Goal: Transaction & Acquisition: Book appointment/travel/reservation

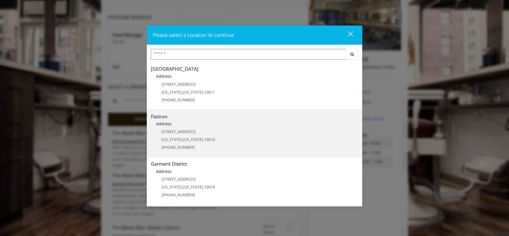
scroll to position [116, 0]
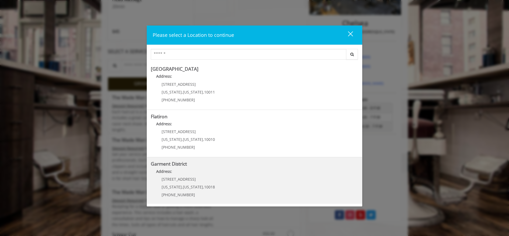
click at [182, 186] on span "," at bounding box center [182, 187] width 1 height 5
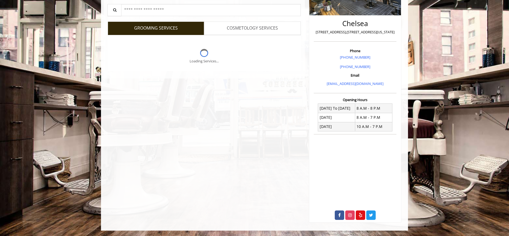
scroll to position [113, 0]
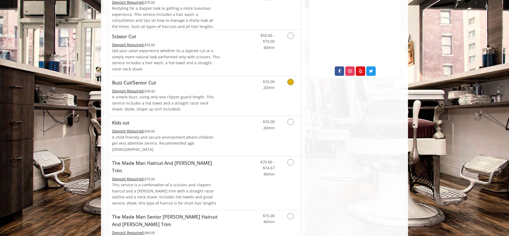
scroll to position [282, 0]
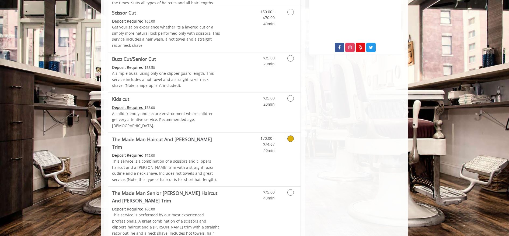
click at [290, 136] on icon "Grooming services" at bounding box center [290, 139] width 6 height 6
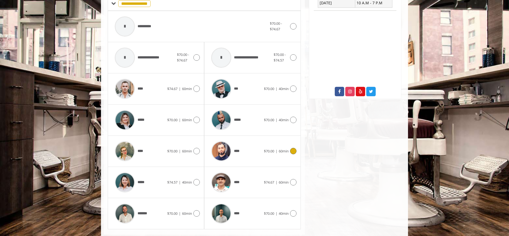
scroll to position [240, 0]
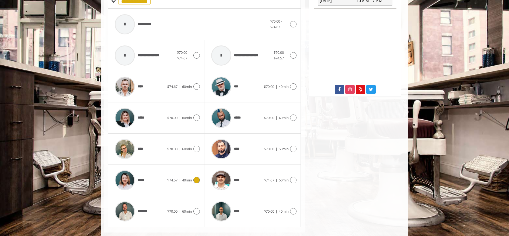
click at [196, 177] on icon at bounding box center [196, 180] width 6 height 6
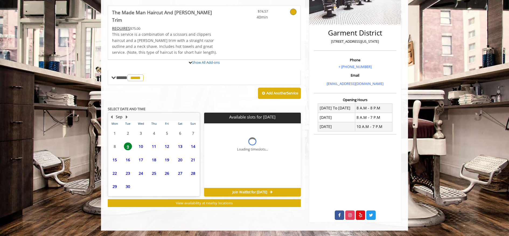
scroll to position [112, 0]
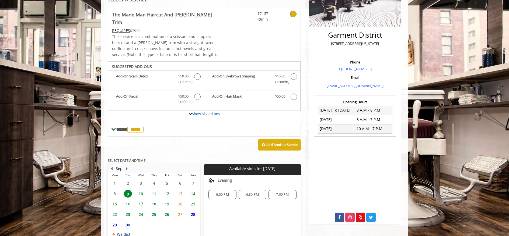
click at [153, 190] on span "11" at bounding box center [154, 194] width 8 height 8
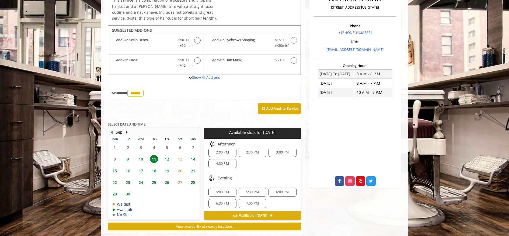
scroll to position [0, 0]
click at [223, 156] on span "2:00 PM" at bounding box center [222, 158] width 13 height 4
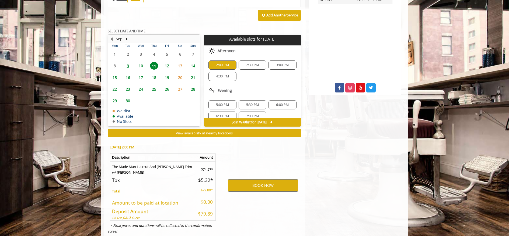
scroll to position [244, 0]
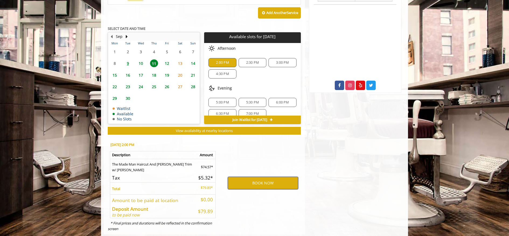
click at [262, 177] on button "BOOK NOW" at bounding box center [263, 183] width 70 height 12
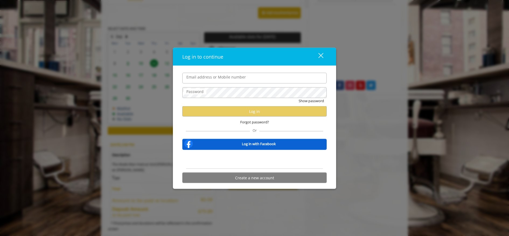
click at [250, 161] on div "Sign in with Google. Opens in new tab" at bounding box center [255, 160] width 60 height 12
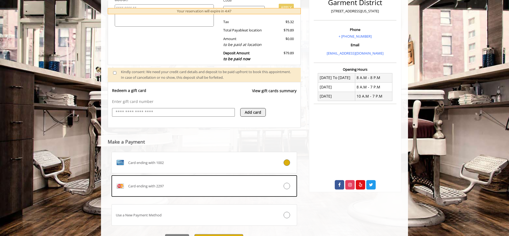
scroll to position [170, 0]
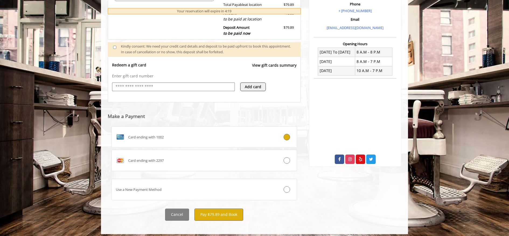
click at [225, 212] on button "Pay $79.89 and Book" at bounding box center [218, 215] width 49 height 12
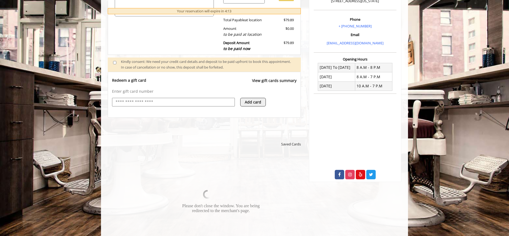
scroll to position [186, 0]
